Goal: Information Seeking & Learning: Compare options

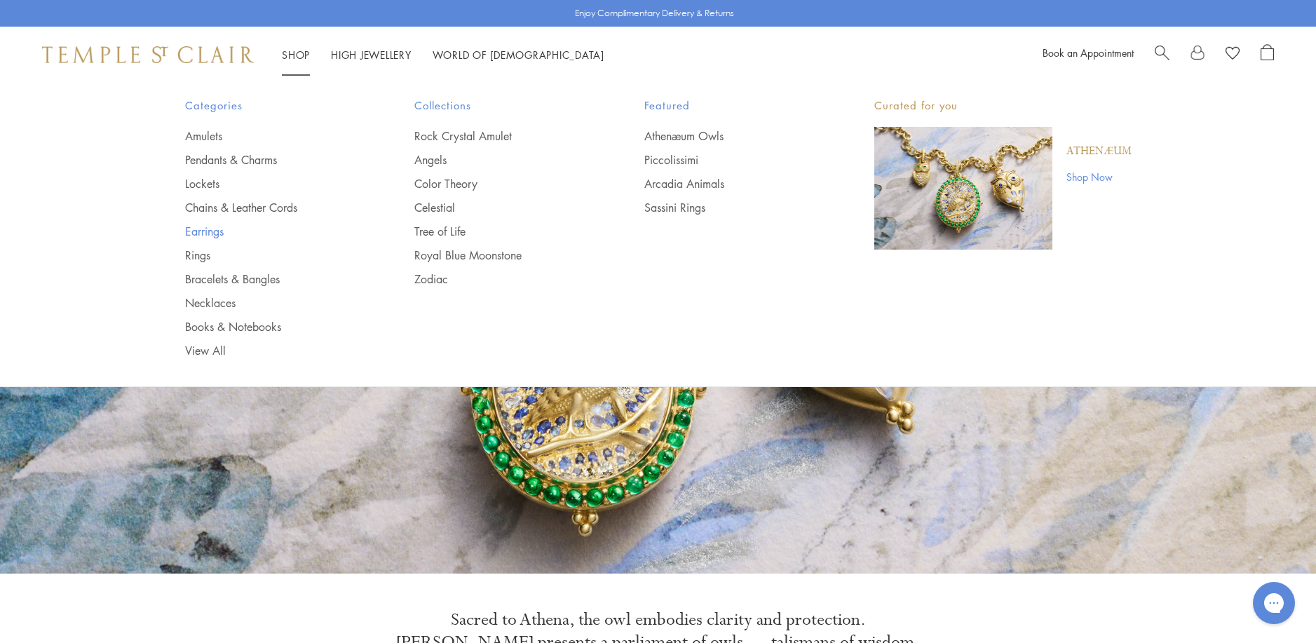
click at [201, 231] on link "Earrings" at bounding box center [272, 231] width 174 height 15
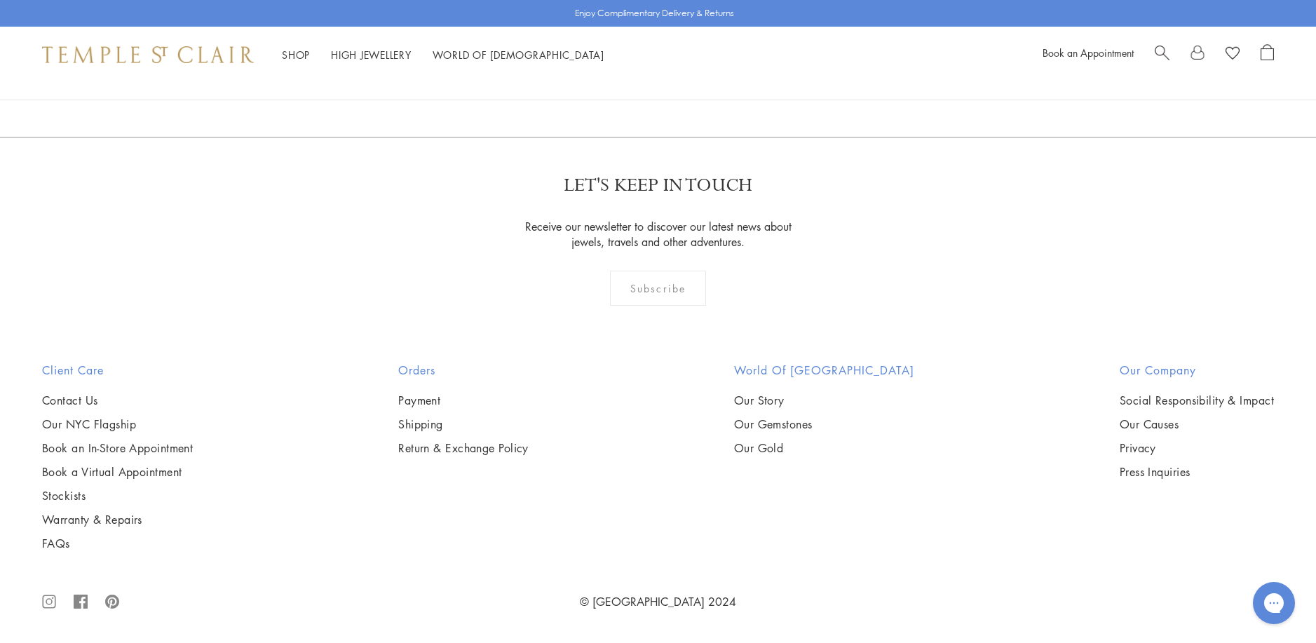
scroll to position [2735, 0]
click at [0, 0] on img at bounding box center [0, 0] width 0 height 0
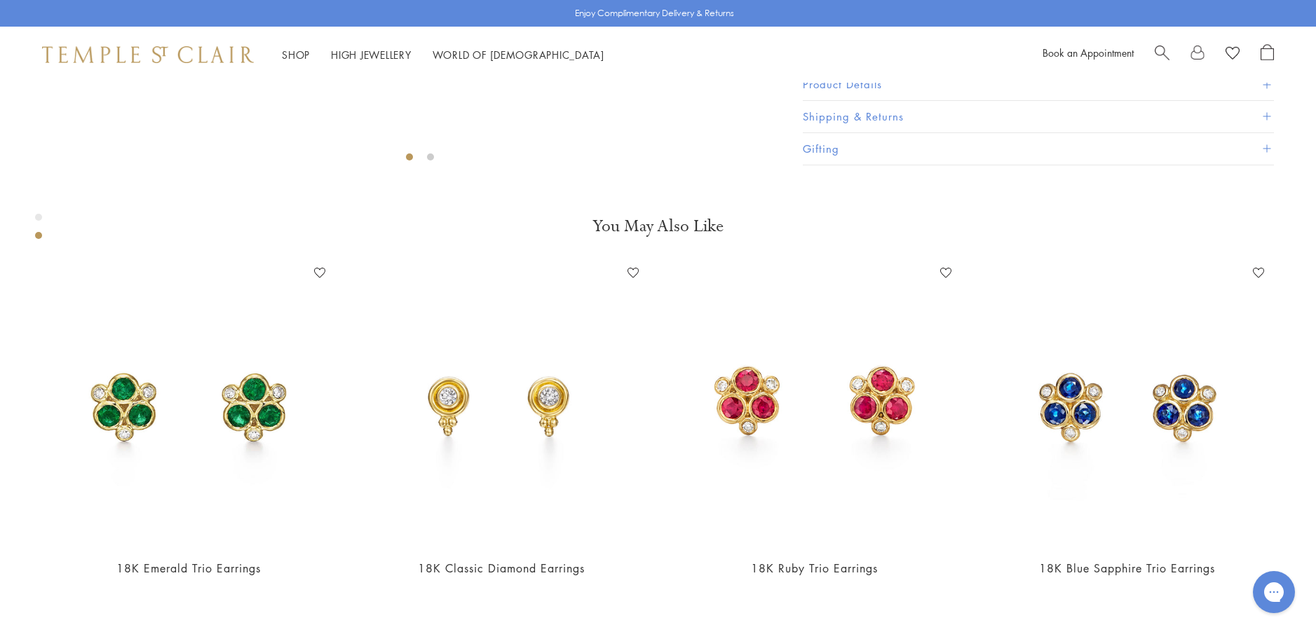
scroll to position [644, 0]
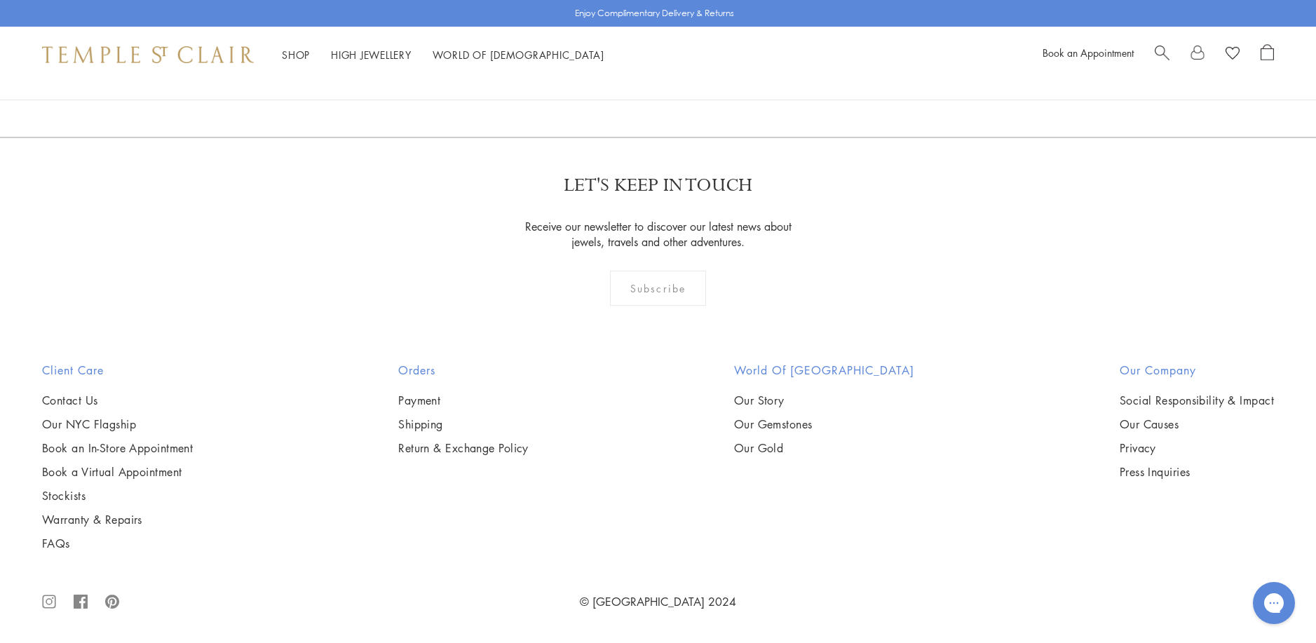
scroll to position [6451, 0]
click at [0, 0] on img at bounding box center [0, 0] width 0 height 0
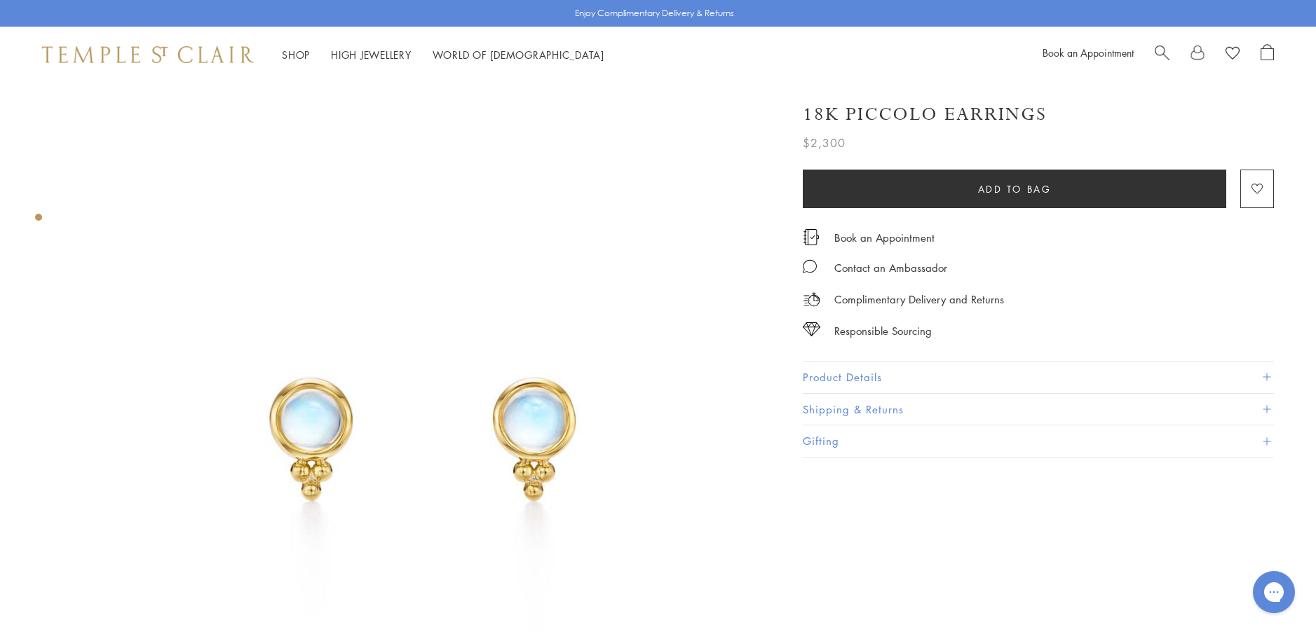
click at [515, 424] on img at bounding box center [419, 432] width 699 height 699
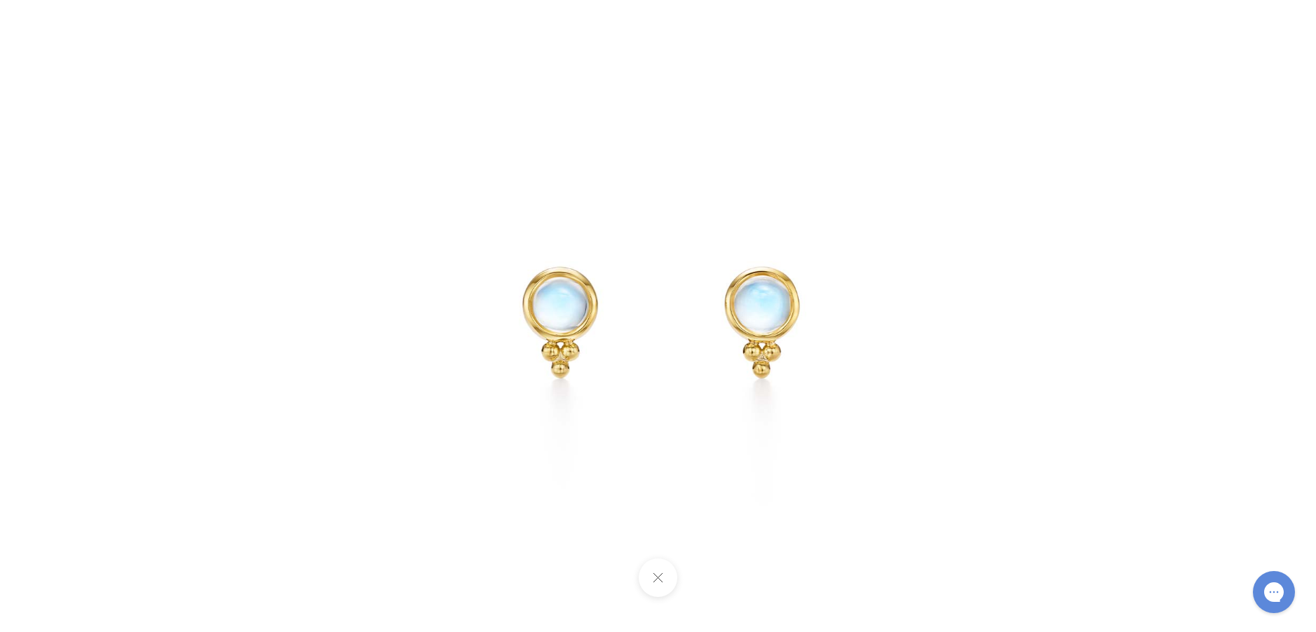
click at [598, 339] on img at bounding box center [658, 316] width 632 height 632
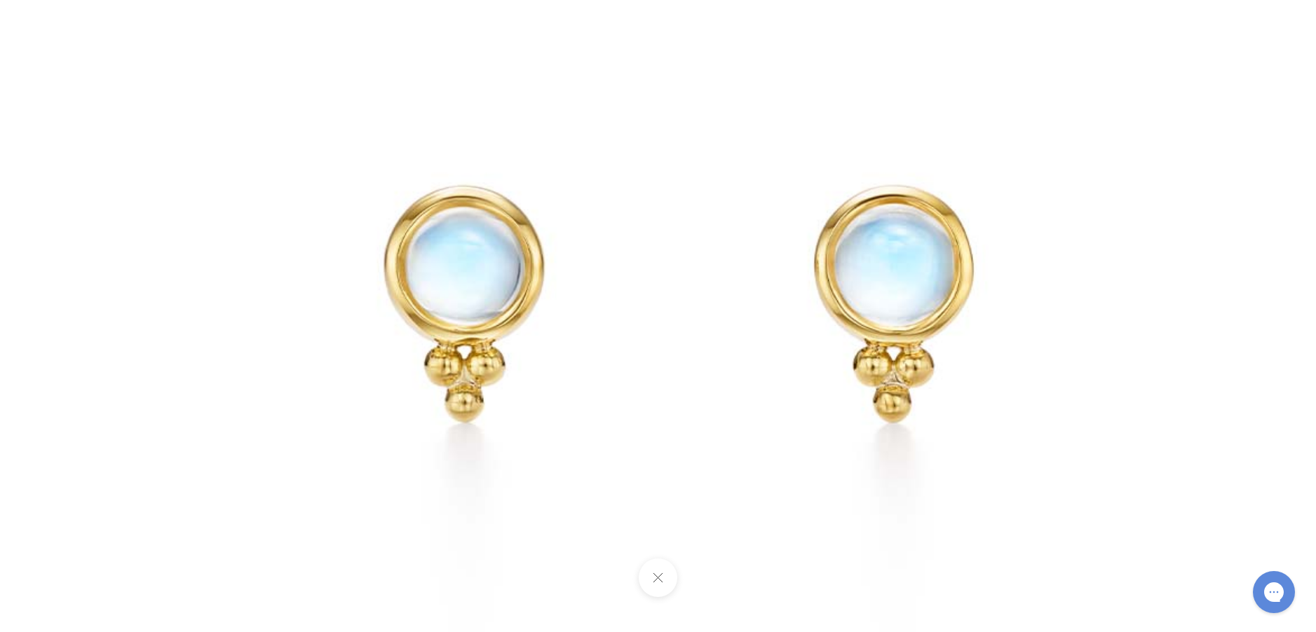
click at [660, 583] on button at bounding box center [658, 578] width 39 height 39
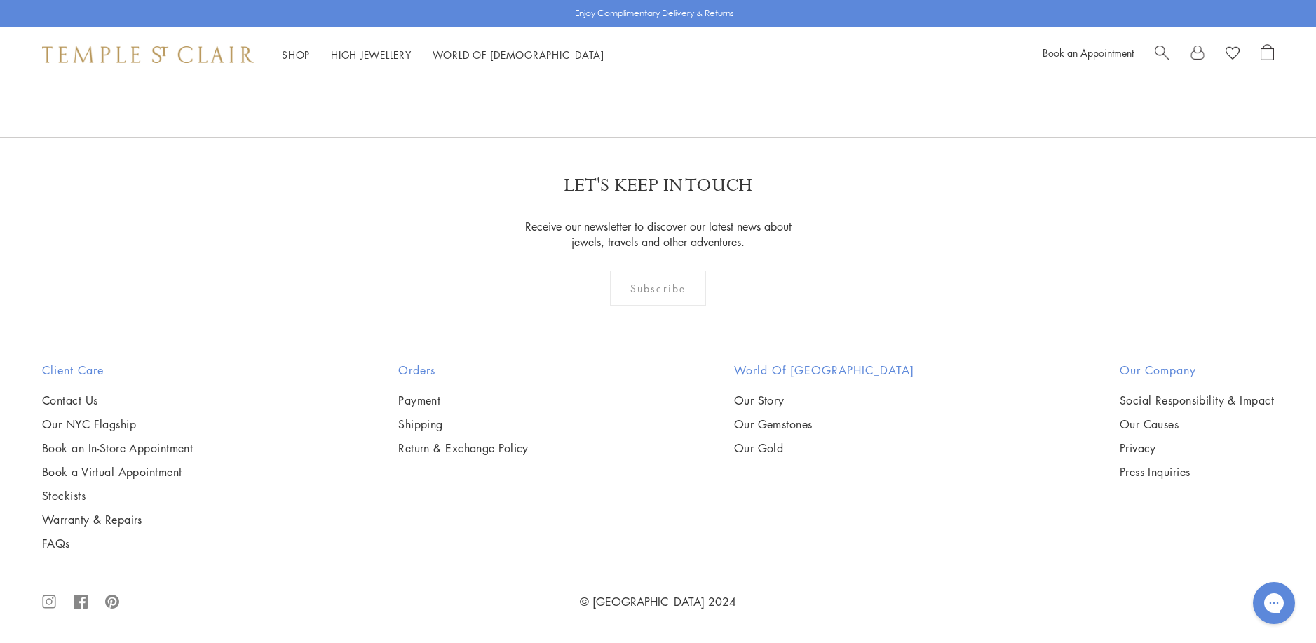
scroll to position [8765, 0]
click at [635, 81] on link "2" at bounding box center [636, 61] width 46 height 39
click at [0, 0] on img at bounding box center [0, 0] width 0 height 0
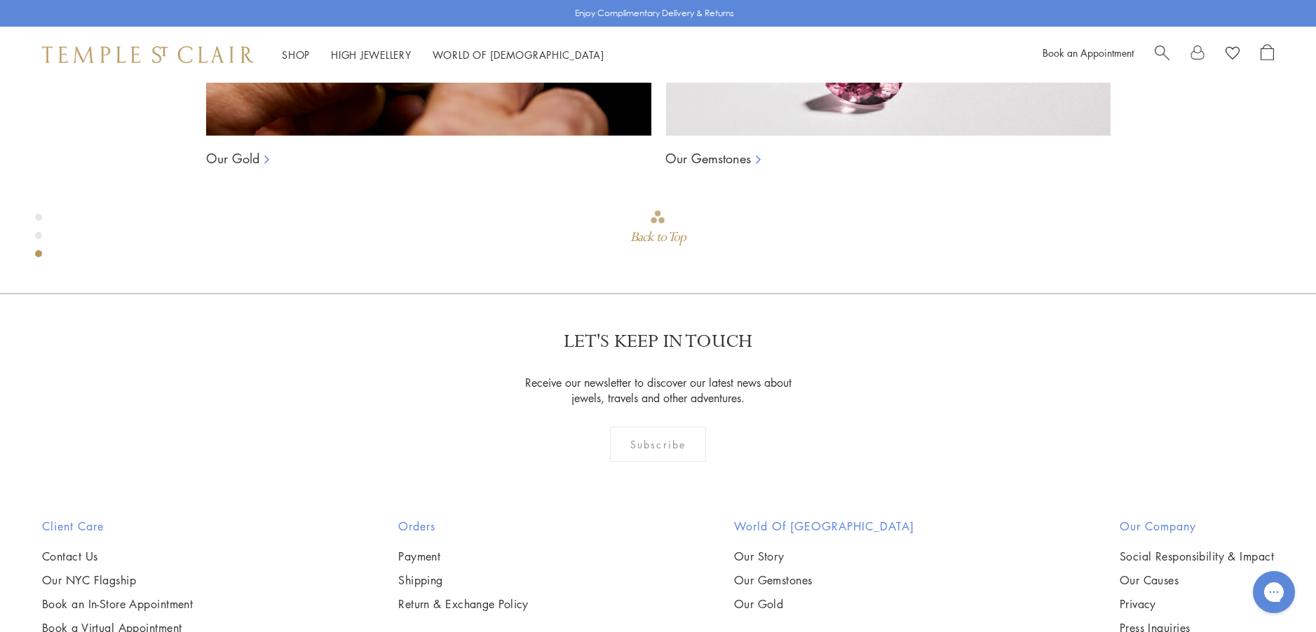
scroll to position [1485, 0]
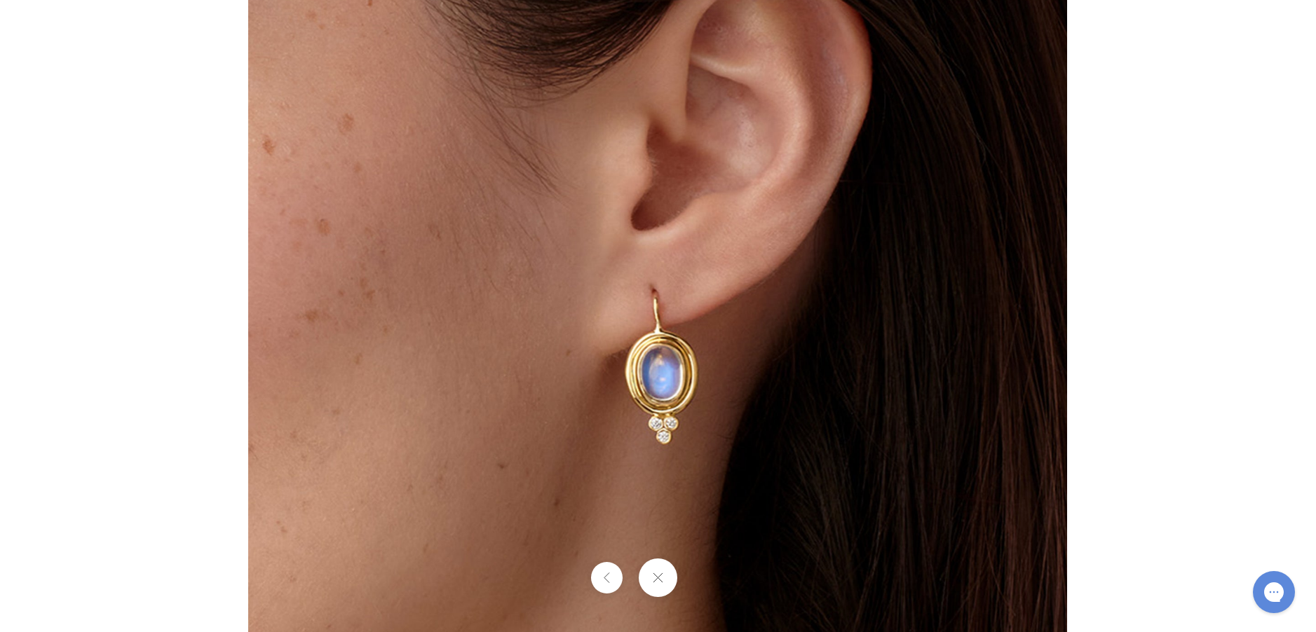
click at [673, 381] on img at bounding box center [657, 316] width 819 height 820
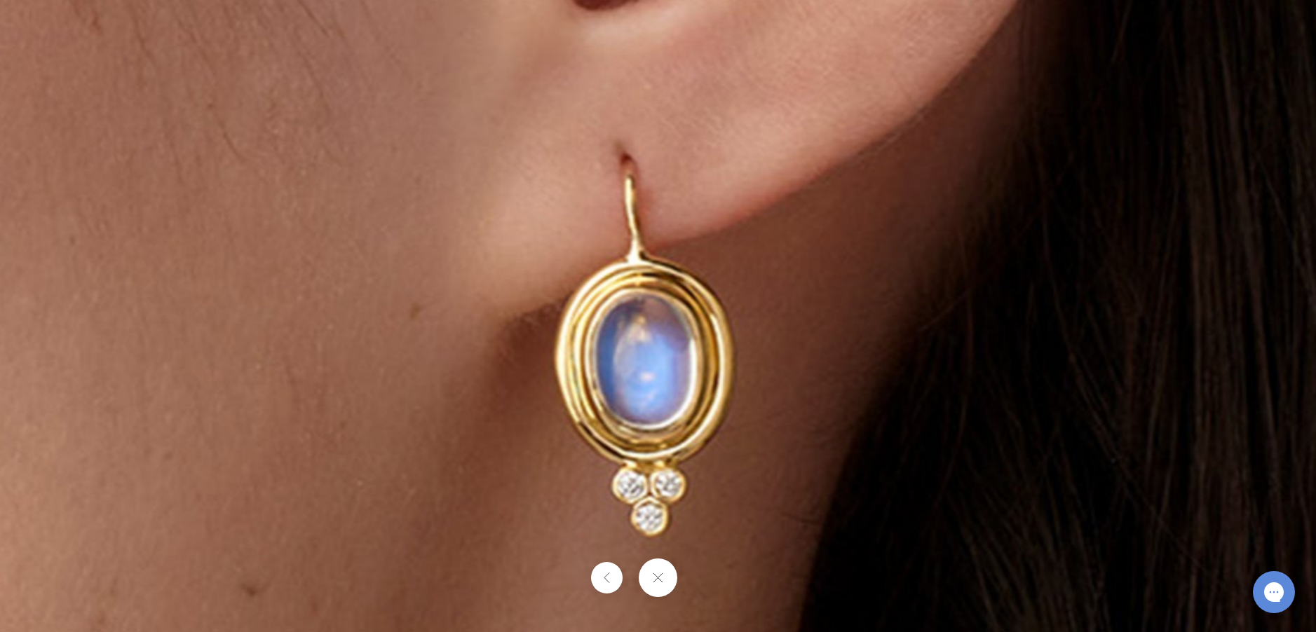
click at [610, 571] on button at bounding box center [607, 578] width 32 height 32
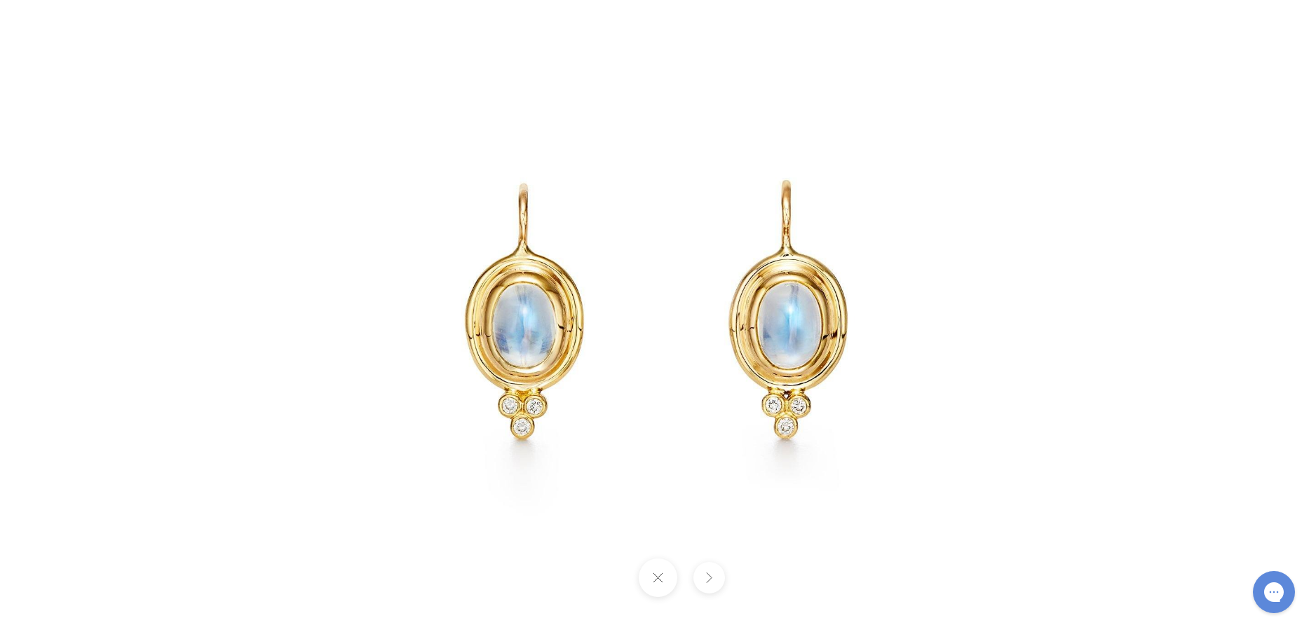
click at [654, 582] on button at bounding box center [658, 578] width 39 height 39
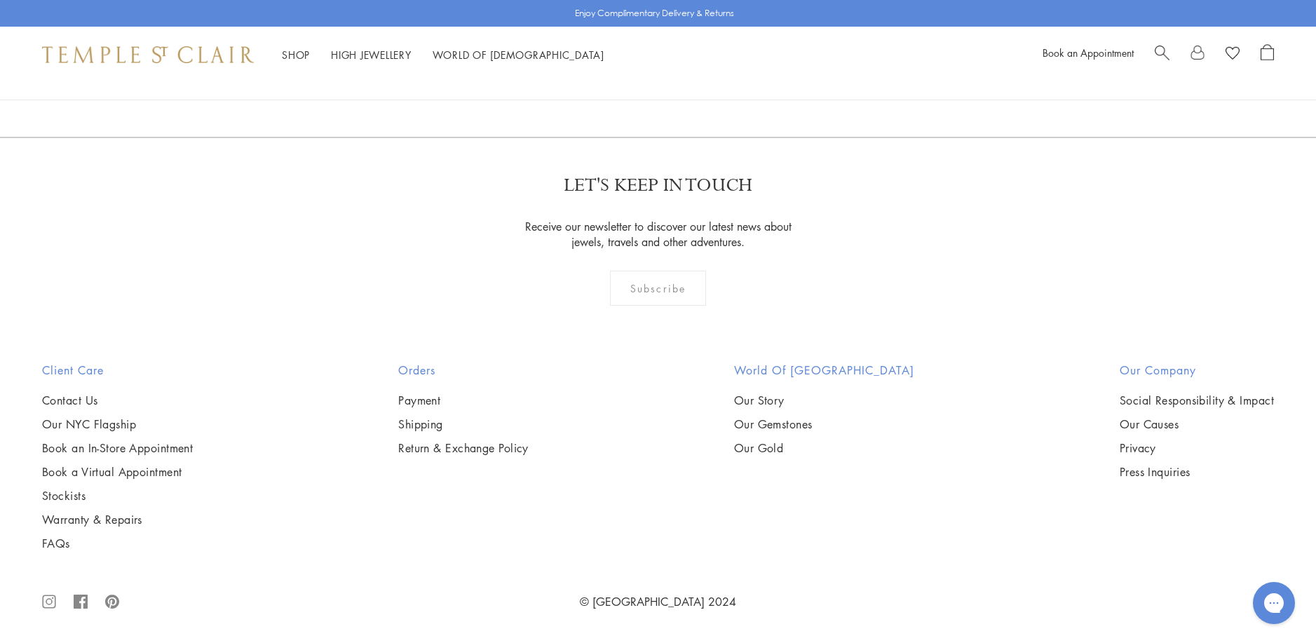
click at [0, 0] on img at bounding box center [0, 0] width 0 height 0
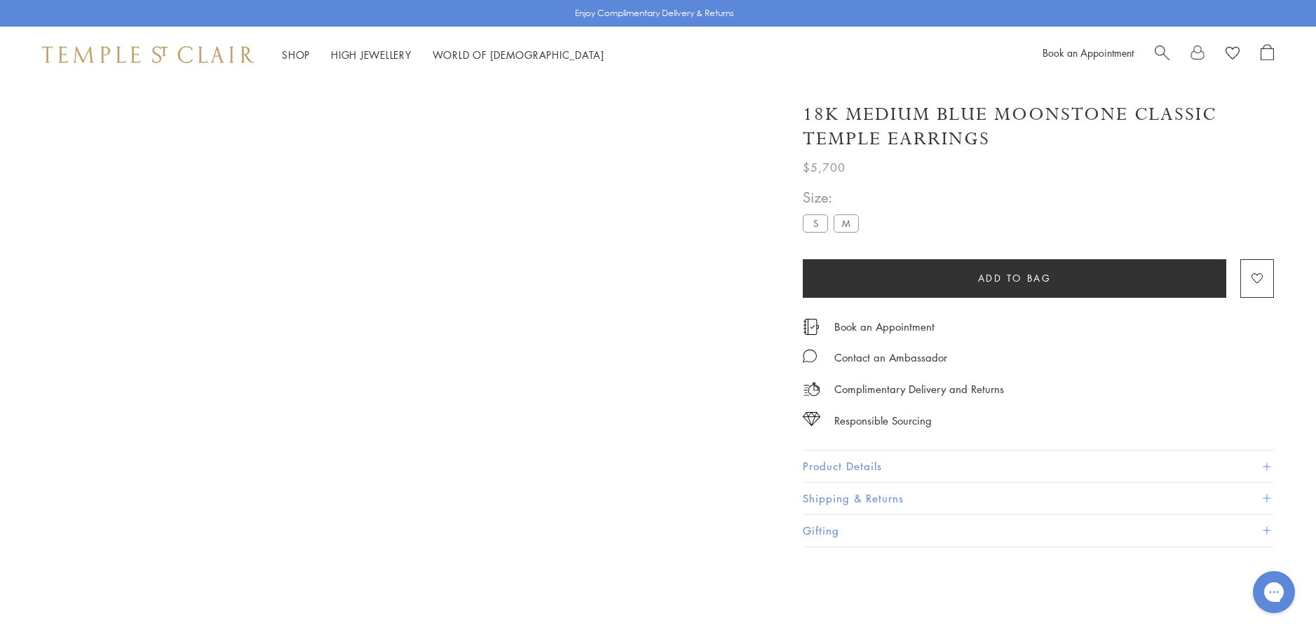
scroll to position [83, 0]
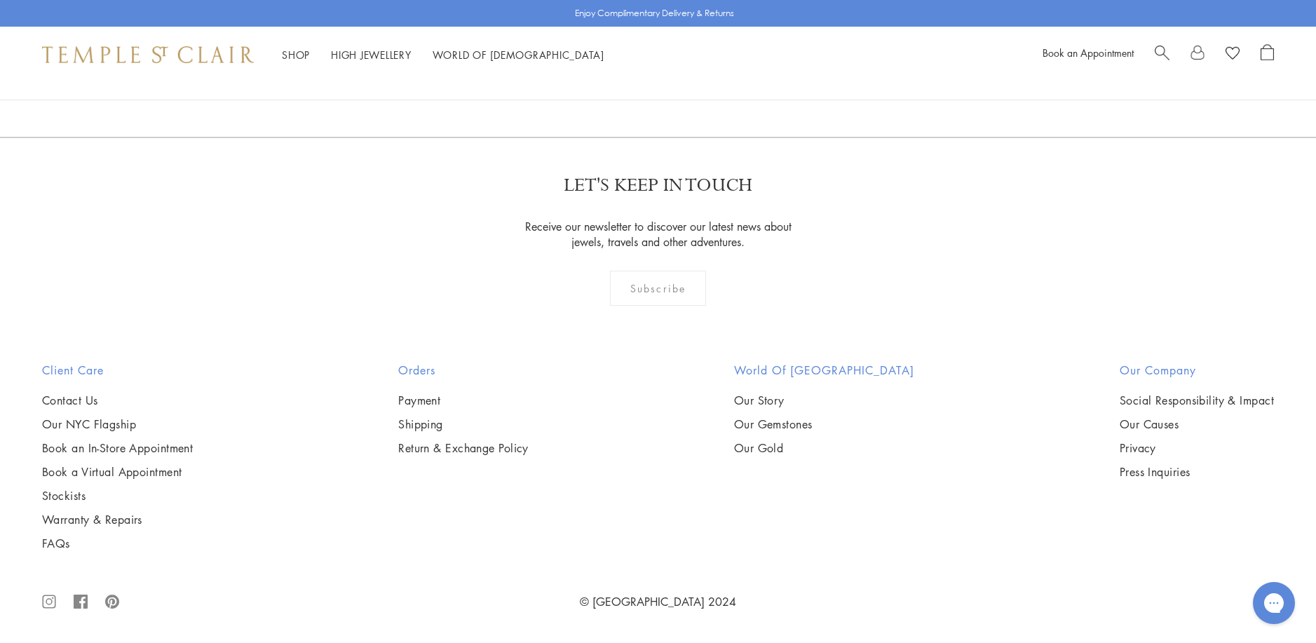
scroll to position [3646, 0]
click at [0, 0] on img at bounding box center [0, 0] width 0 height 0
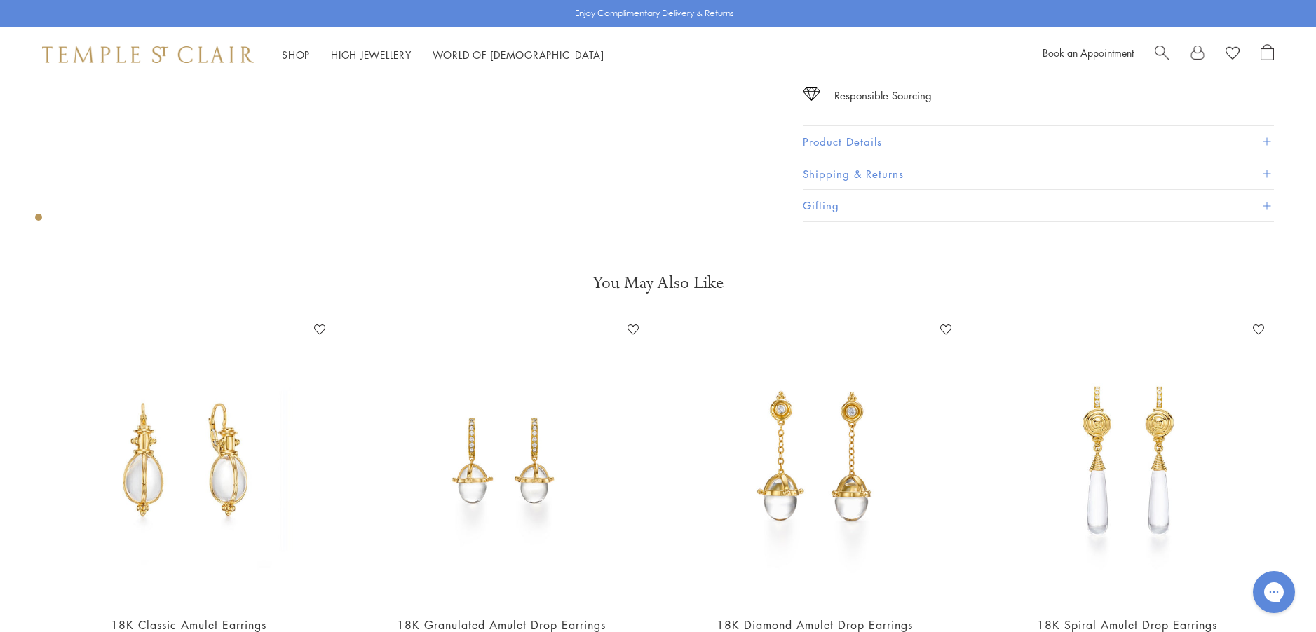
scroll to position [631, 0]
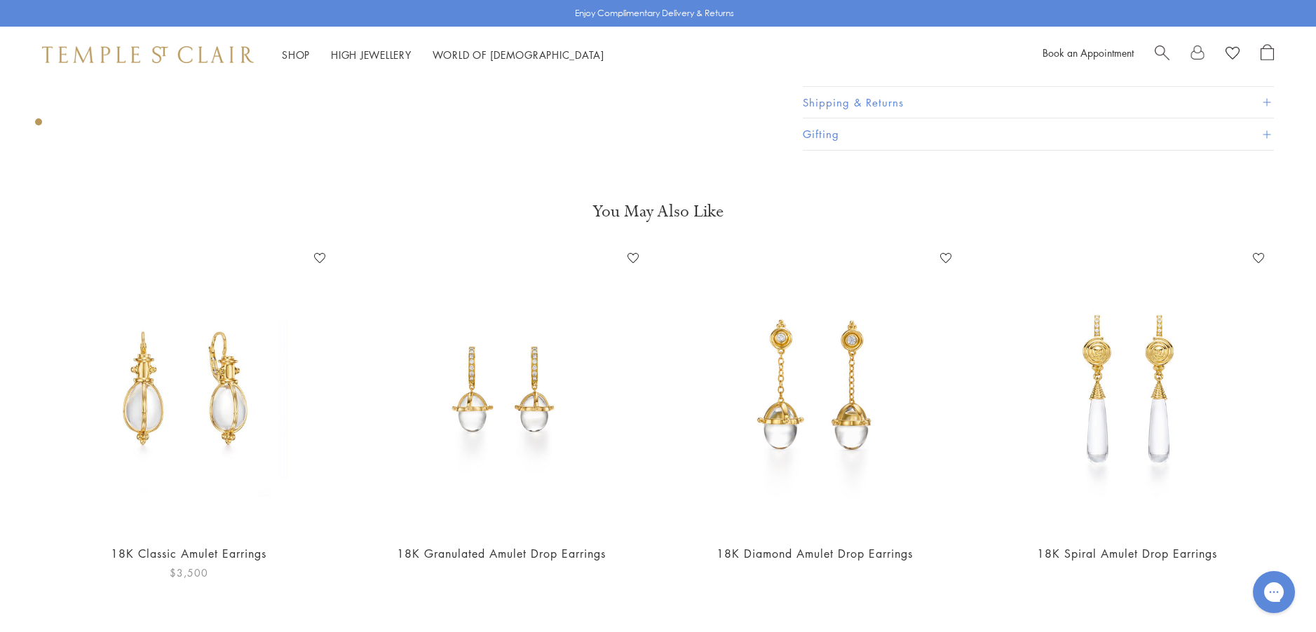
click at [182, 390] on img at bounding box center [188, 390] width 285 height 285
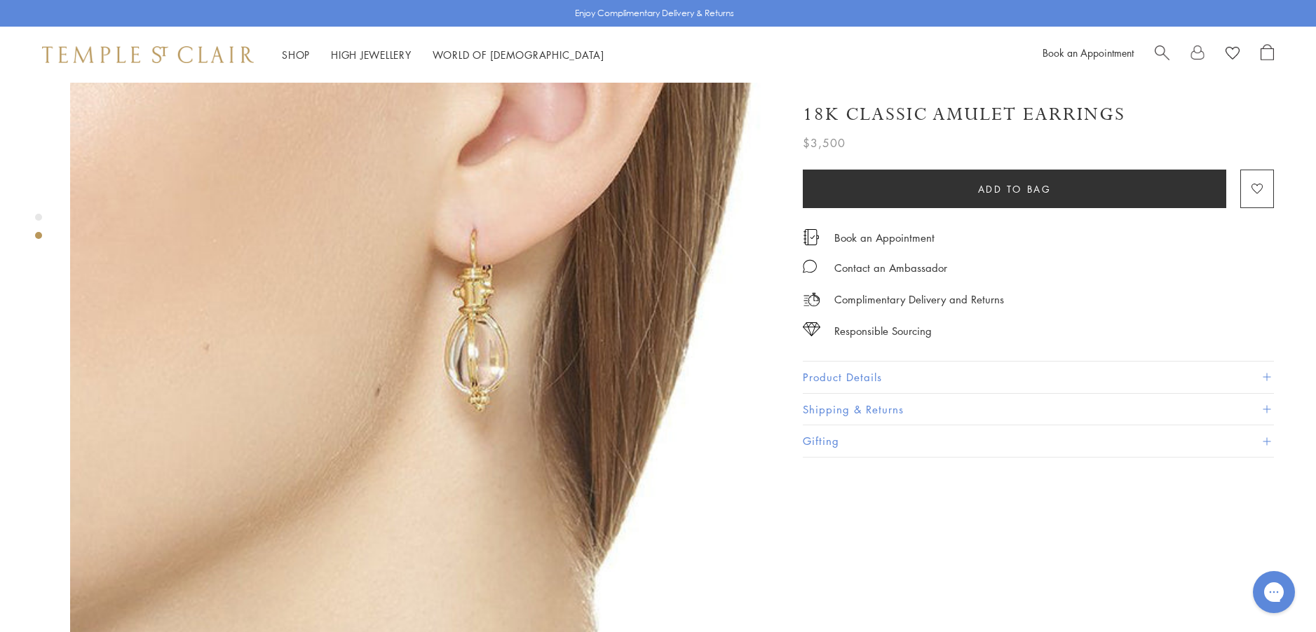
scroll to position [701, 0]
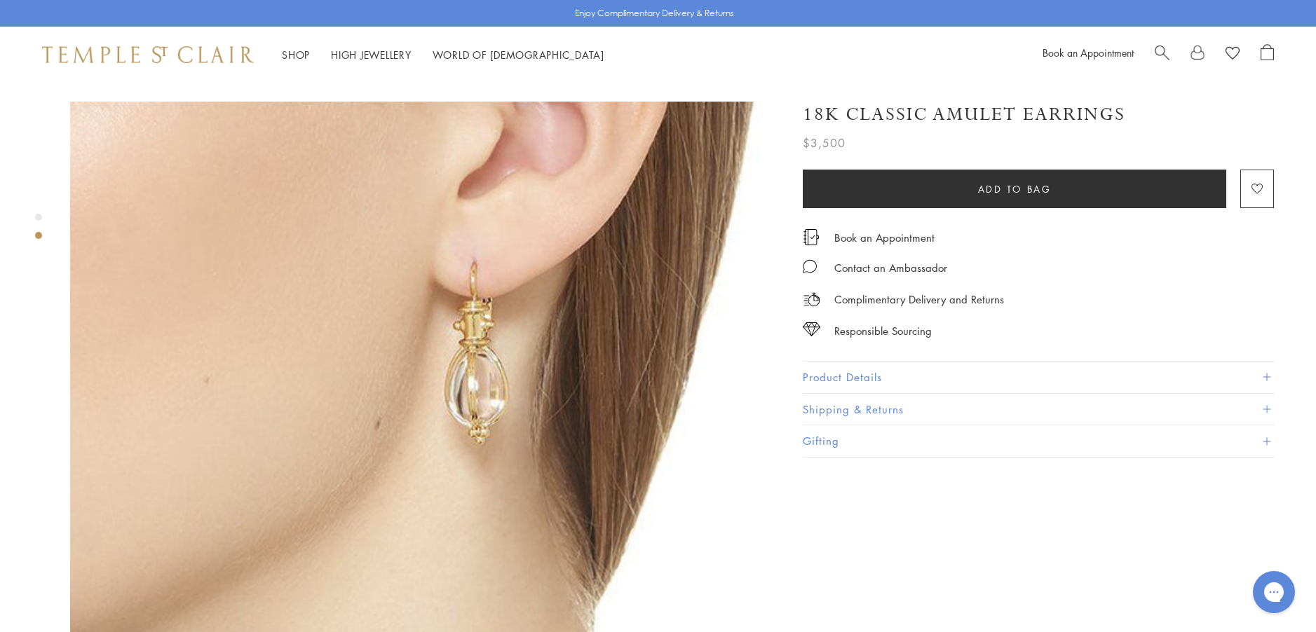
click at [837, 378] on button "Product Details" at bounding box center [1038, 378] width 471 height 32
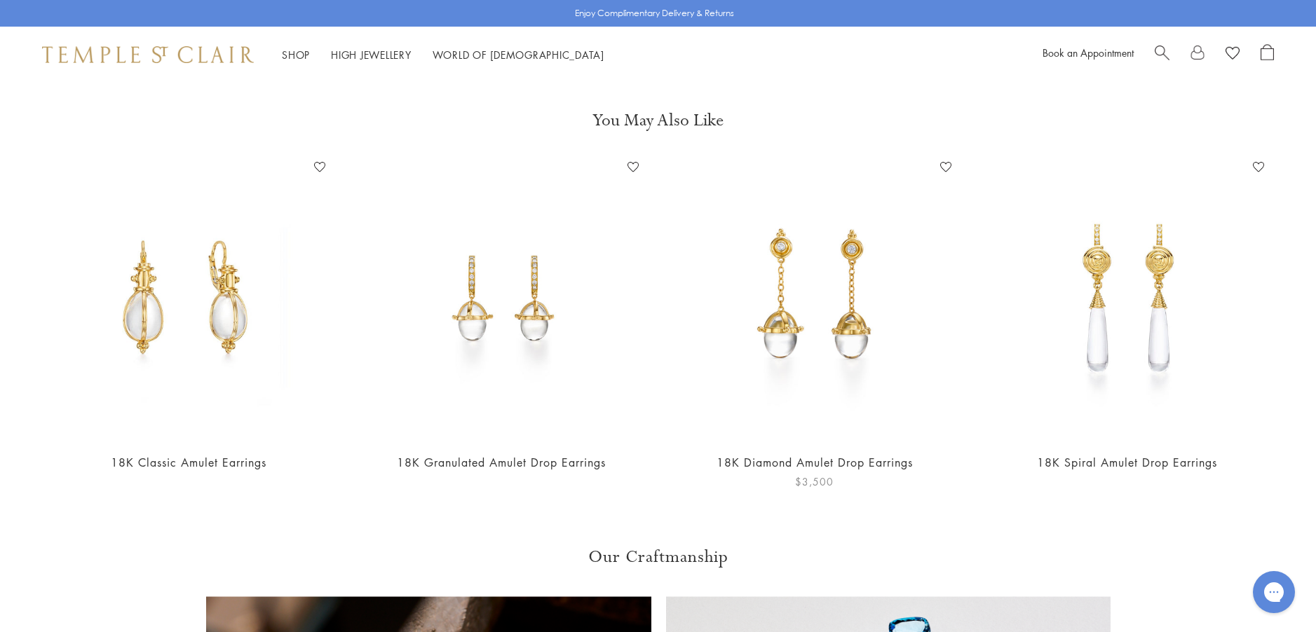
scroll to position [771, 0]
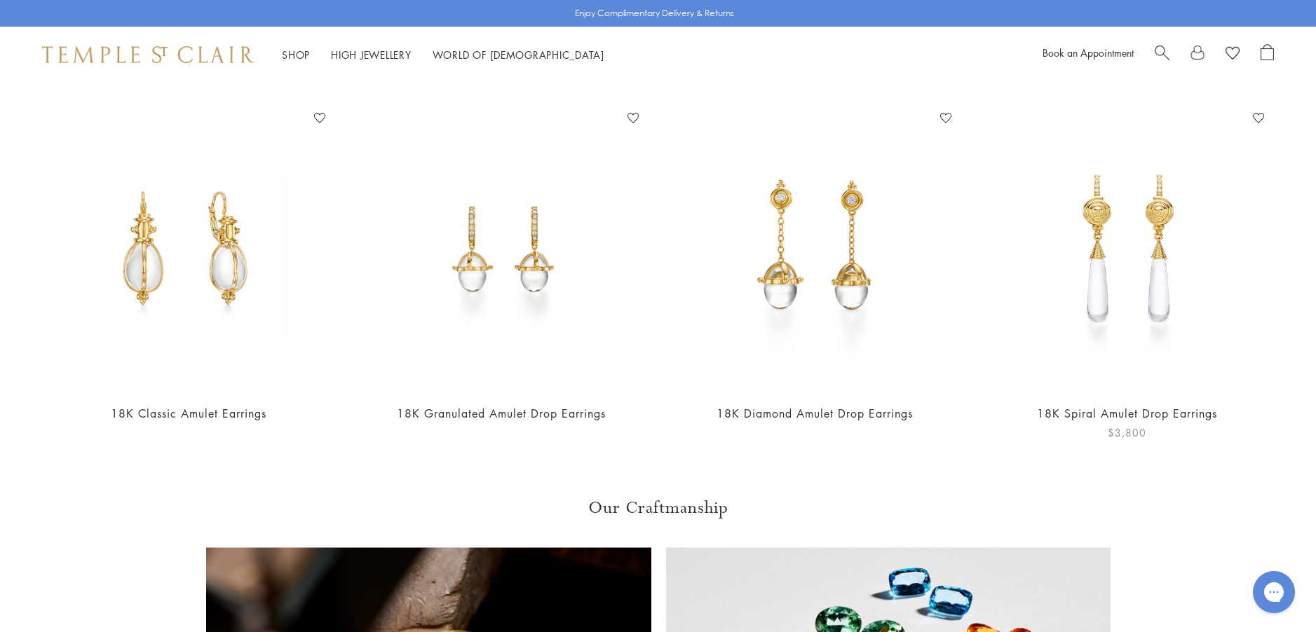
click at [1110, 306] on img at bounding box center [1127, 249] width 285 height 285
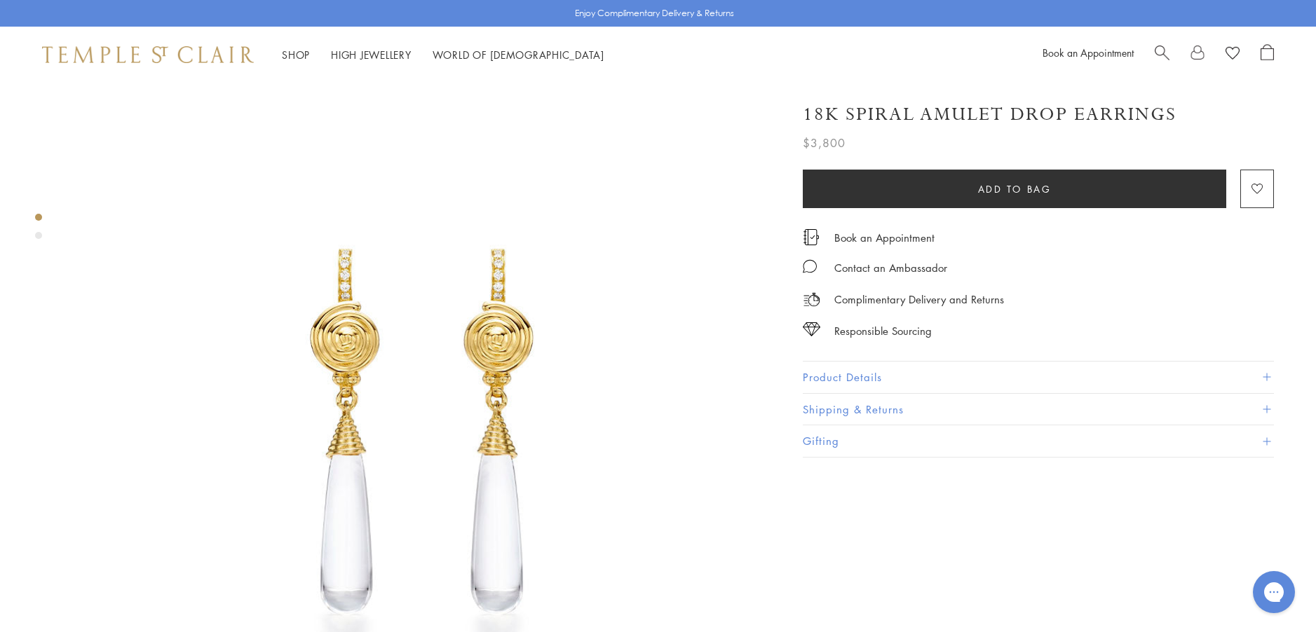
click at [843, 374] on button "Product Details" at bounding box center [1038, 378] width 471 height 32
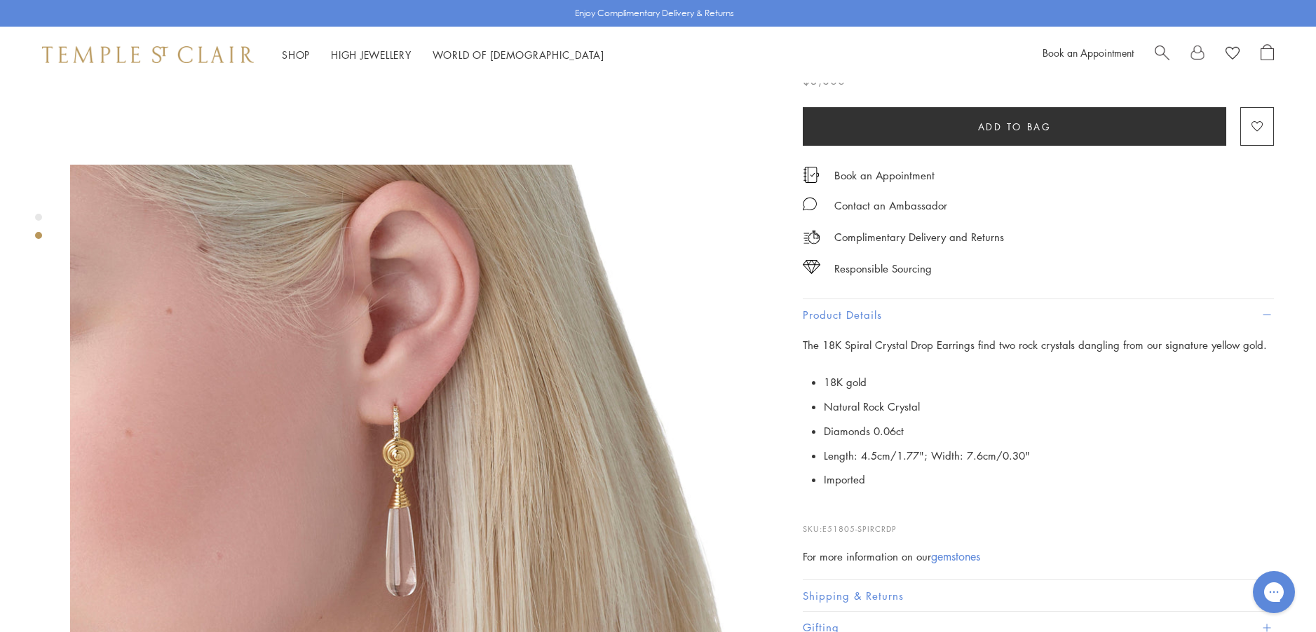
scroll to position [701, 0]
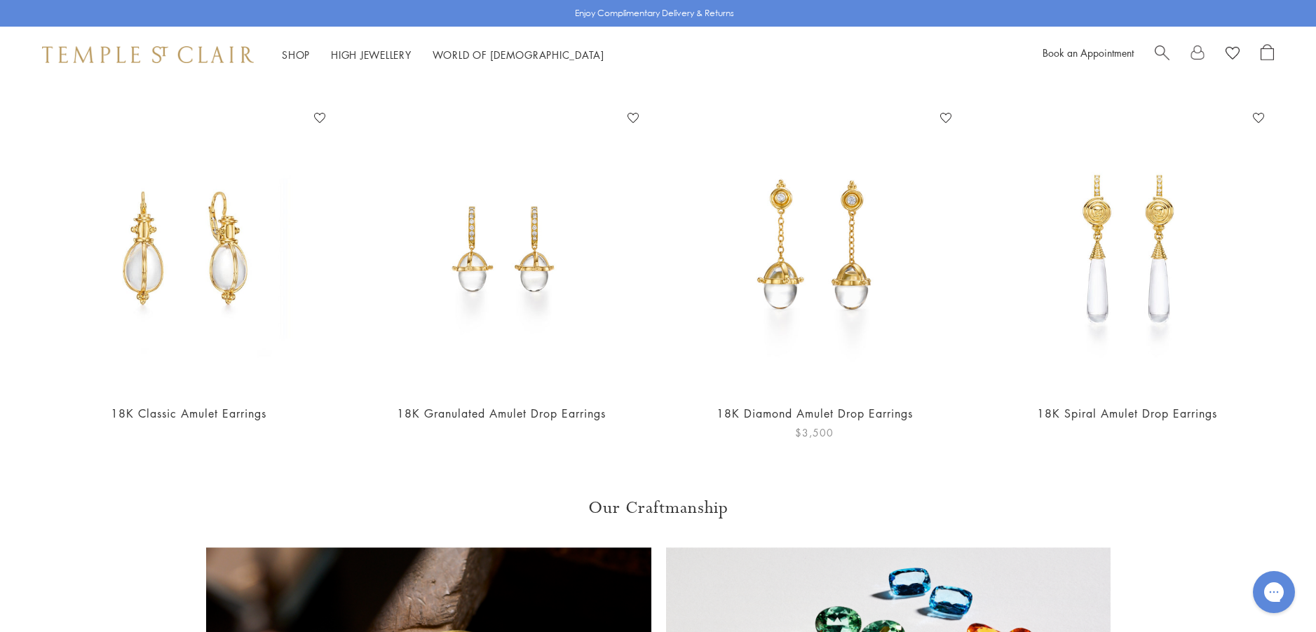
click at [812, 290] on img at bounding box center [814, 249] width 285 height 285
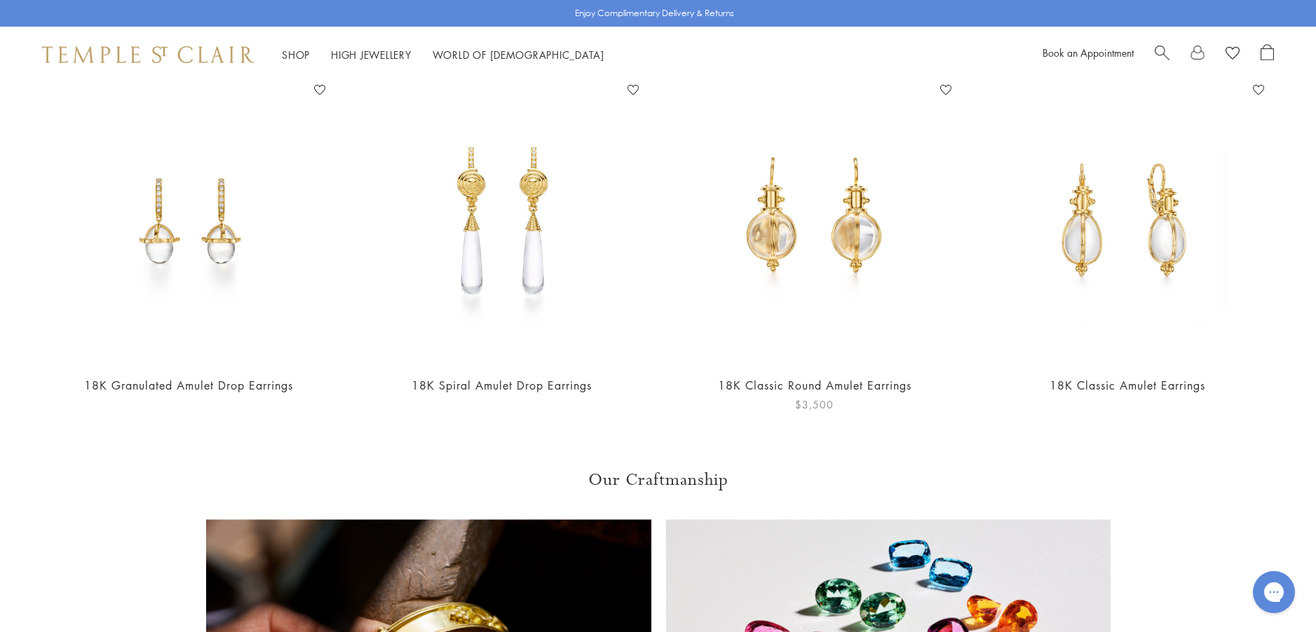
scroll to position [982, 0]
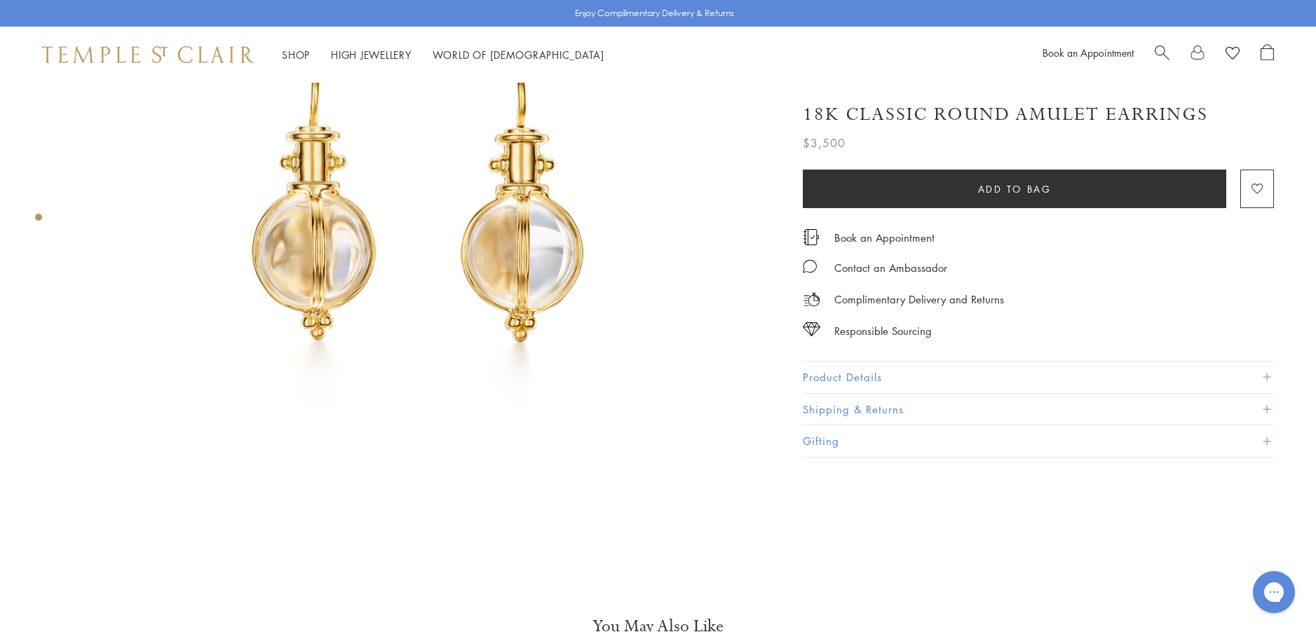
scroll to position [140, 0]
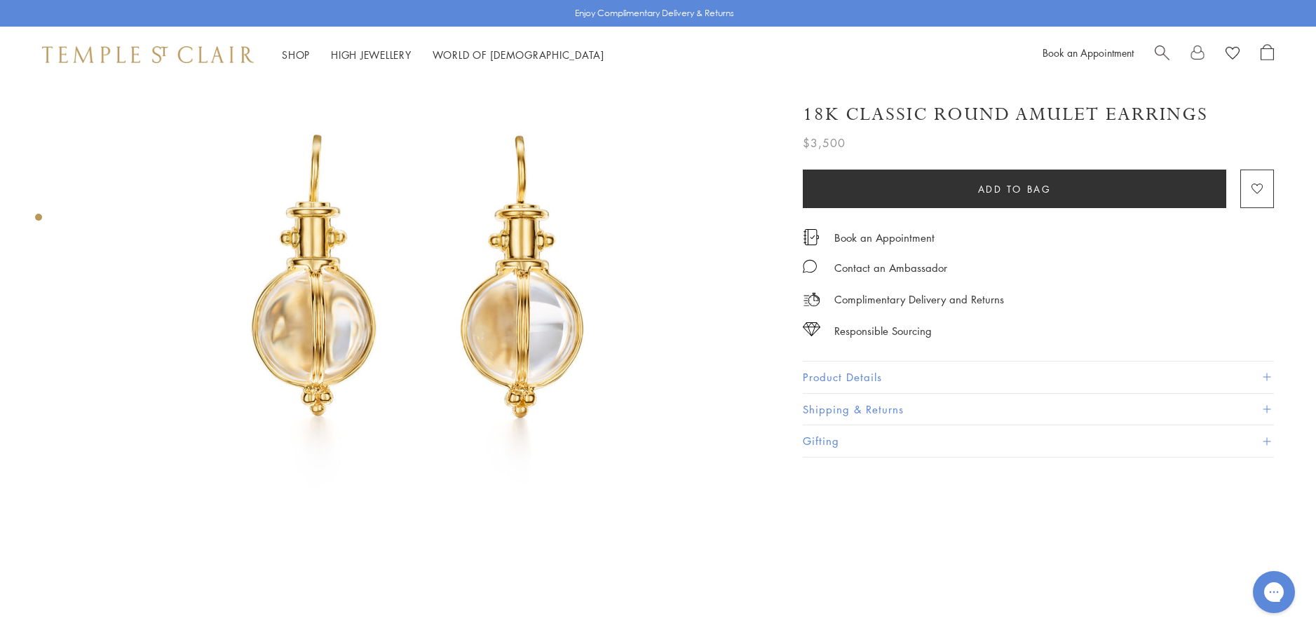
click at [858, 374] on button "Product Details" at bounding box center [1038, 378] width 471 height 32
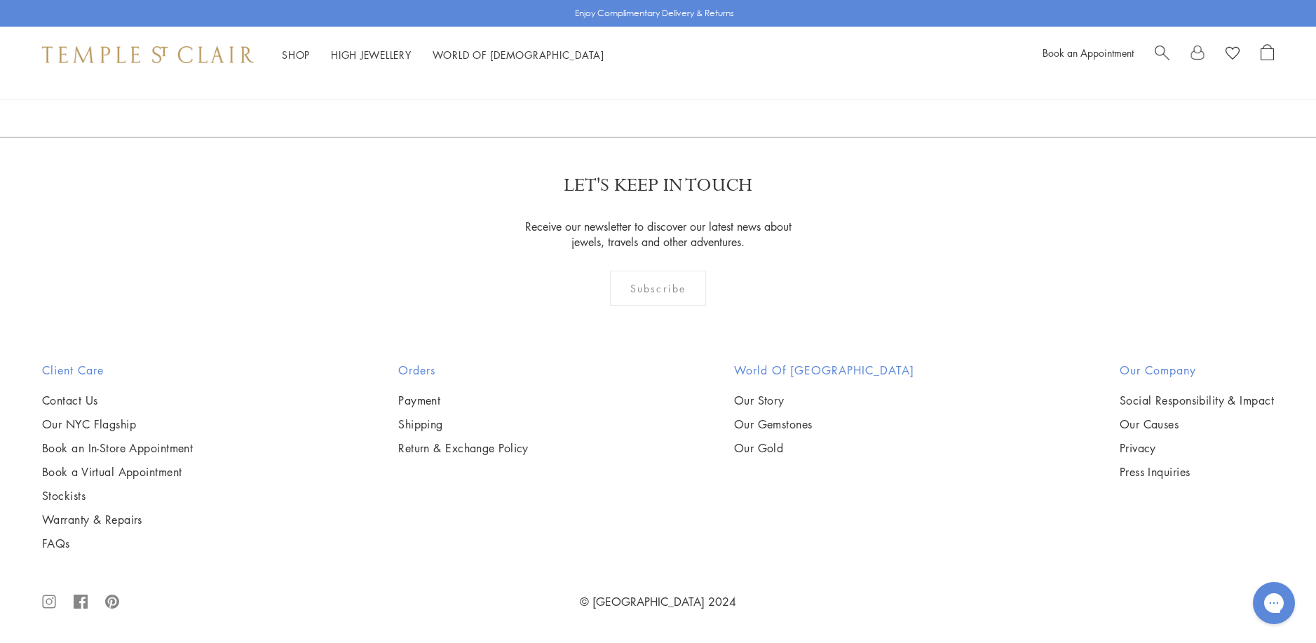
scroll to position [5472, 0]
click at [0, 0] on img at bounding box center [0, 0] width 0 height 0
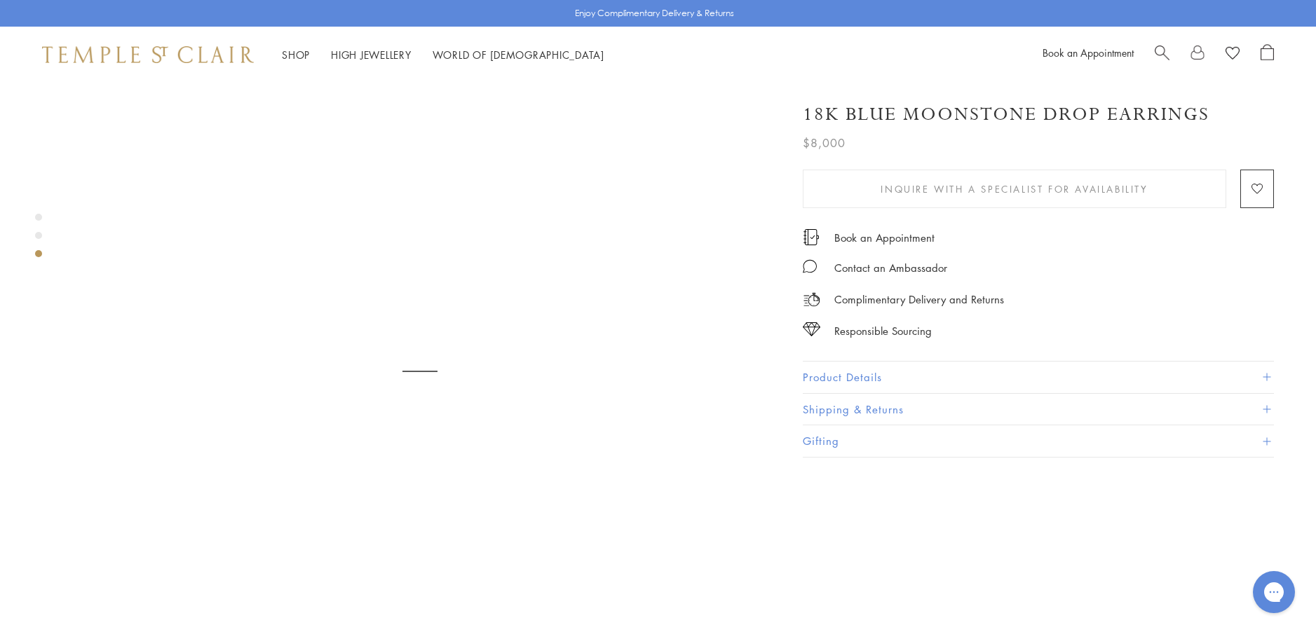
scroll to position [1543, 0]
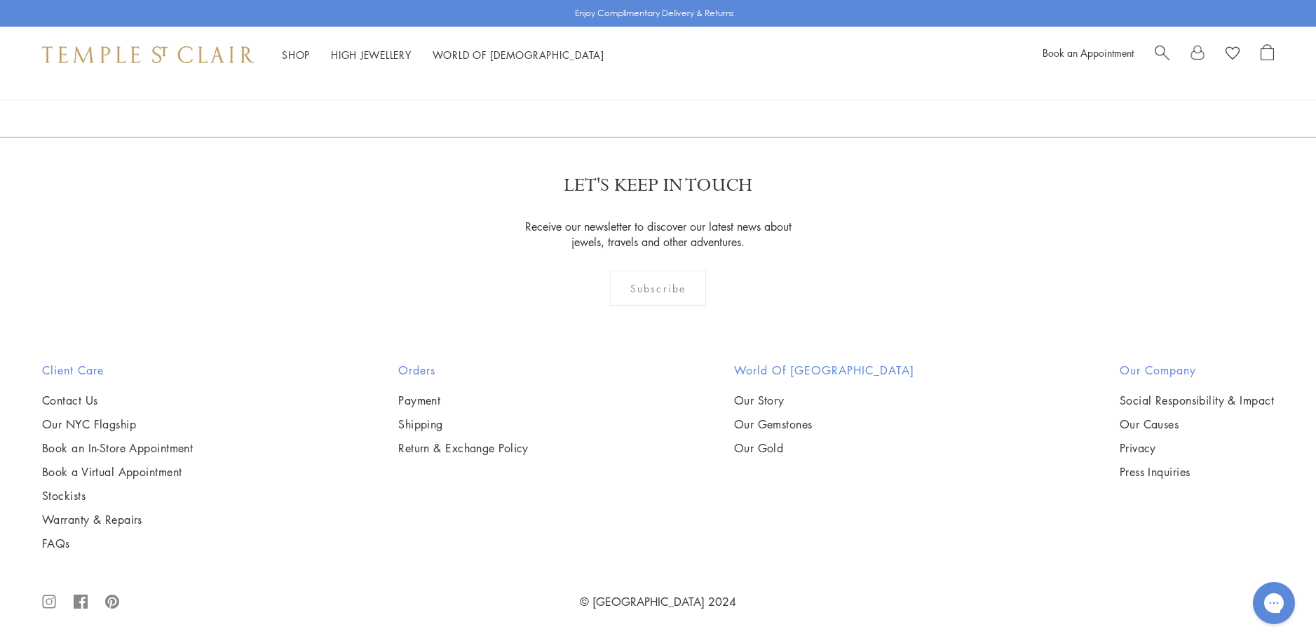
scroll to position [4631, 0]
click at [0, 0] on img at bounding box center [0, 0] width 0 height 0
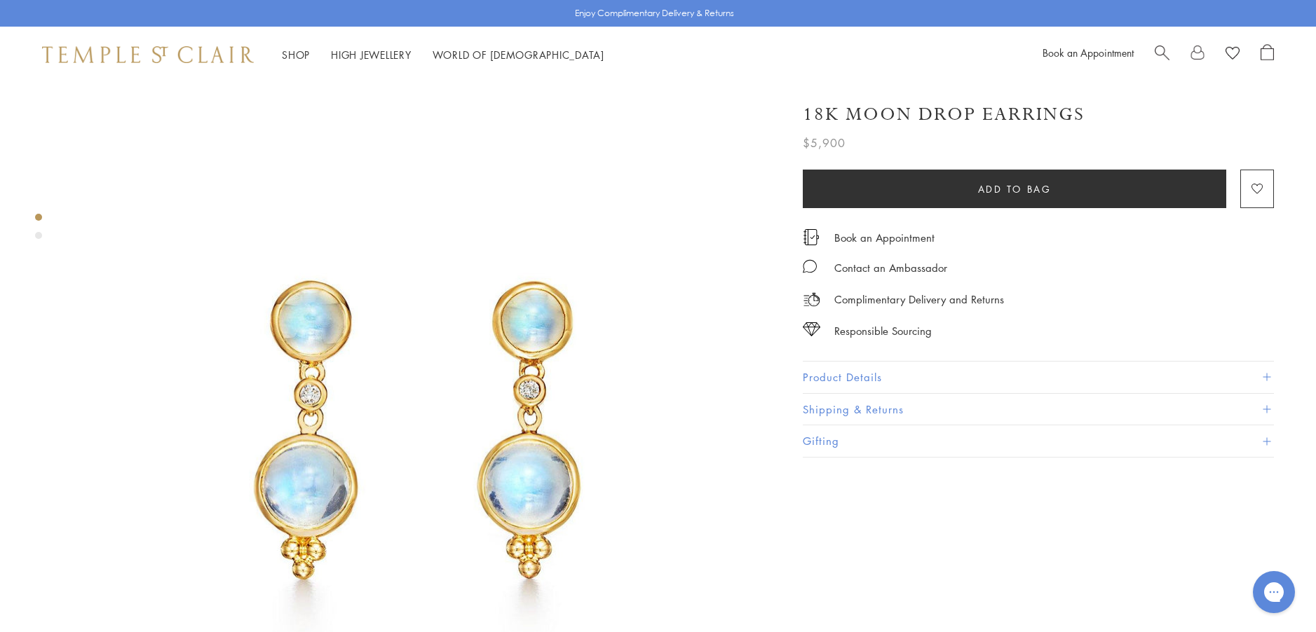
click at [844, 372] on button "Product Details" at bounding box center [1038, 378] width 471 height 32
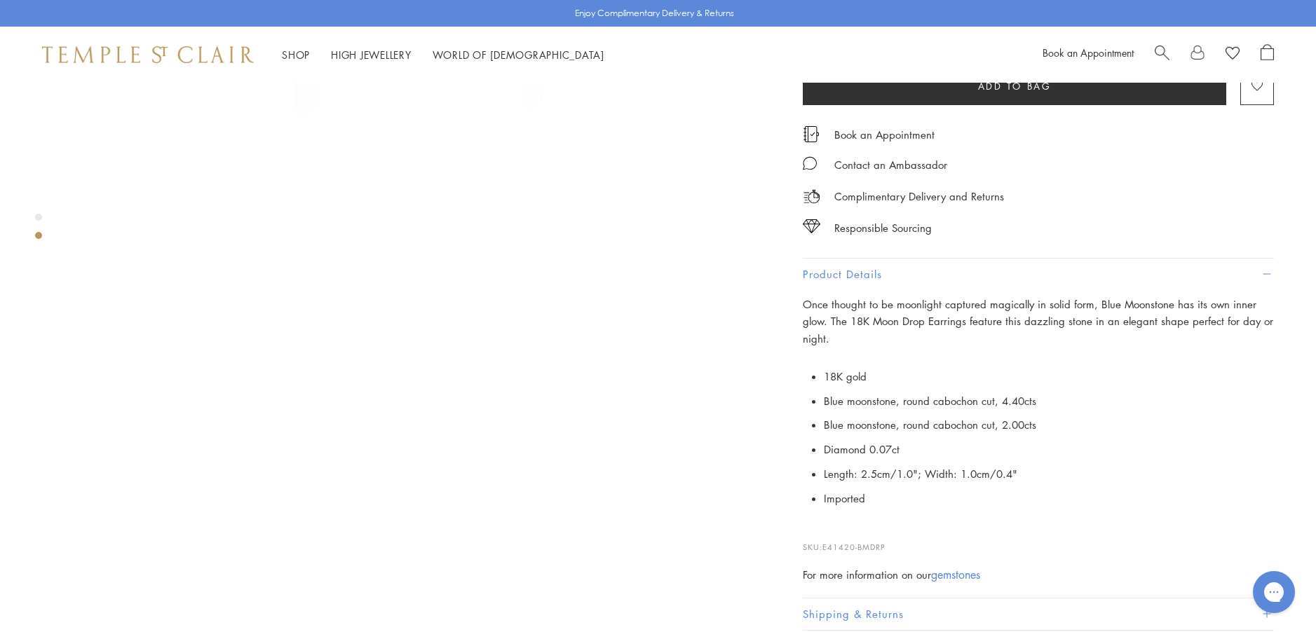
scroll to position [631, 0]
